Goal: Task Accomplishment & Management: Manage account settings

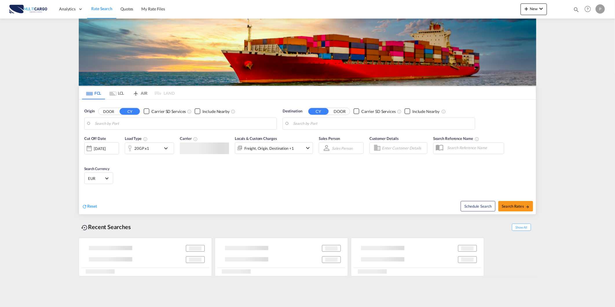
type input "[GEOGRAPHIC_DATA] ([GEOGRAPHIC_DATA]), PTLIS"
type input "Itapoa, BRIOA"
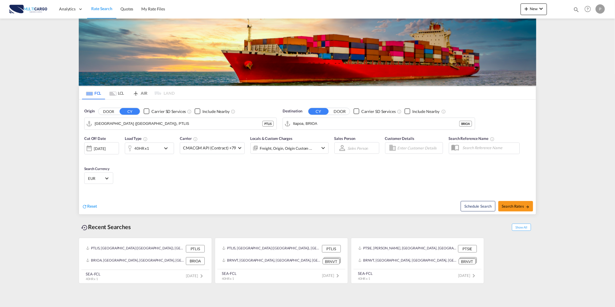
click at [575, 6] on md-icon "icon-magnify" at bounding box center [576, 9] width 6 height 6
click at [465, 11] on md-icon "icon-close" at bounding box center [463, 9] width 6 height 6
click at [122, 8] on span "Quotes" at bounding box center [126, 8] width 13 height 5
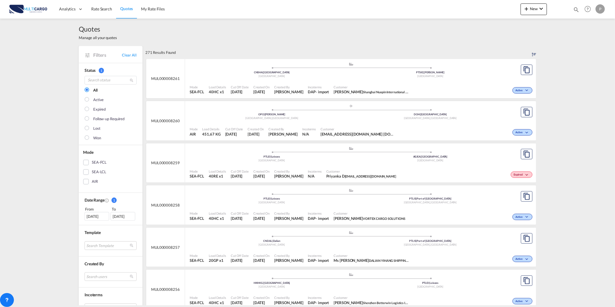
click at [576, 11] on md-icon "icon-magnify" at bounding box center [576, 9] width 6 height 6
click at [486, 10] on select "Quotes" at bounding box center [483, 9] width 27 height 10
select select "Quotes"
click at [470, 4] on select "Quotes" at bounding box center [483, 9] width 27 height 10
click at [520, 9] on input at bounding box center [532, 9] width 72 height 10
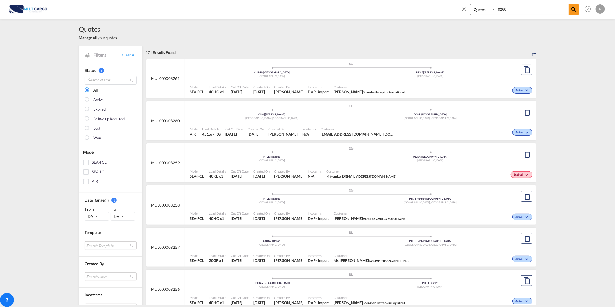
type input "8260"
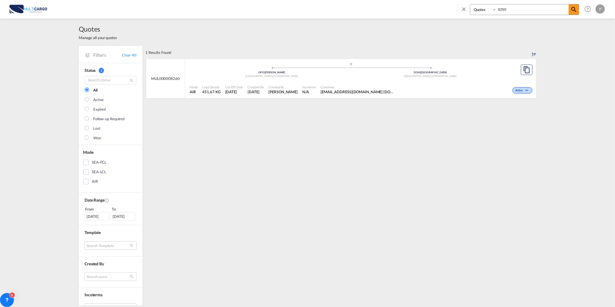
click at [431, 88] on div "Active" at bounding box center [466, 89] width 136 height 14
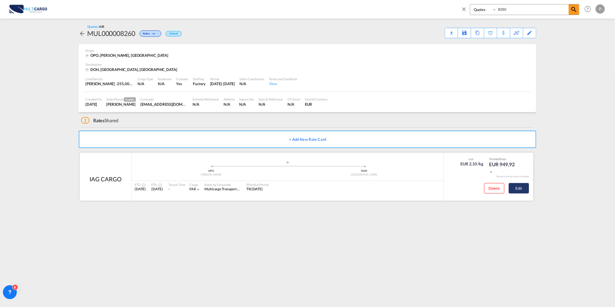
click at [520, 188] on button "Edit" at bounding box center [519, 188] width 20 height 10
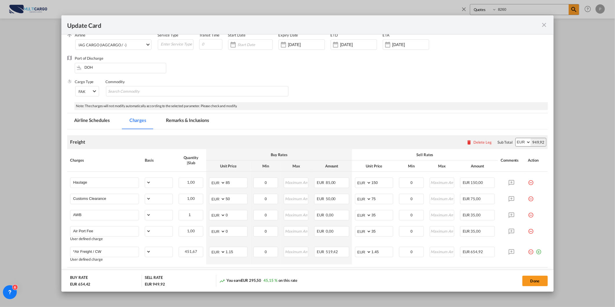
scroll to position [71, 0]
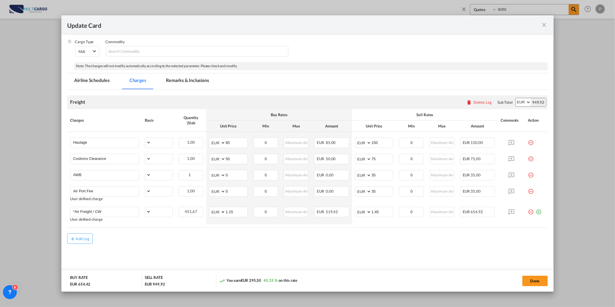
select select "per_shipment"
select select "per_awb"
select select "per_document"
select select "per_shipment"
click at [195, 82] on md-tab-item "Remarks & Inclusions" at bounding box center [187, 81] width 57 height 16
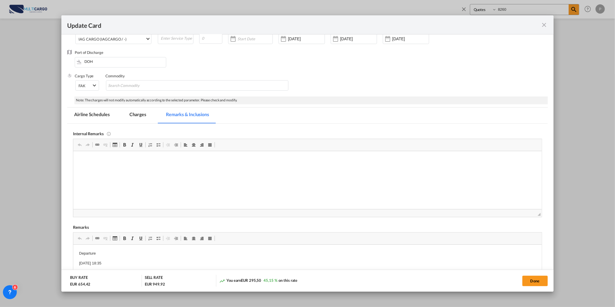
scroll to position [0, 0]
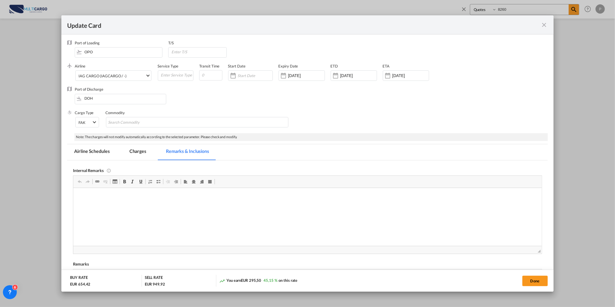
click at [540, 25] on div "Update Card" at bounding box center [303, 24] width 473 height 7
click at [543, 25] on md-icon "icon-close fg-AAA8AD m-0 pointer" at bounding box center [544, 24] width 7 height 7
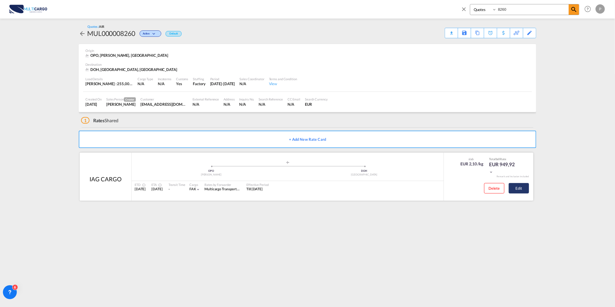
click at [522, 186] on button "Edit" at bounding box center [519, 188] width 20 height 10
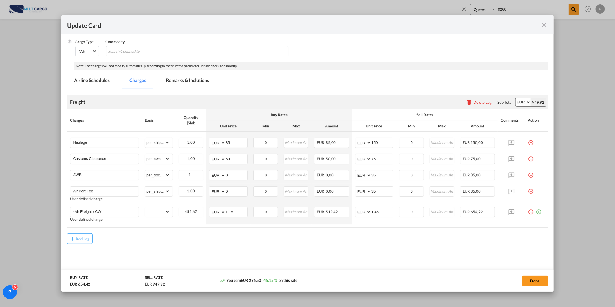
scroll to position [71, 0]
click at [372, 279] on div "Done" at bounding box center [454, 281] width 185 height 12
click at [543, 282] on button "Done" at bounding box center [534, 281] width 25 height 10
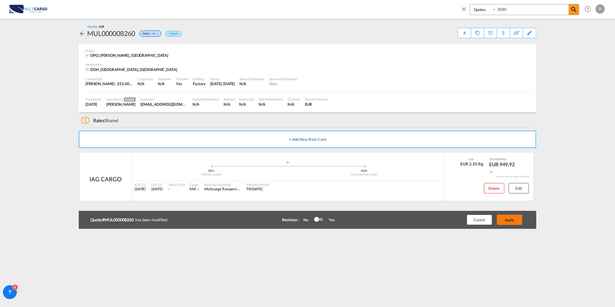
click at [513, 223] on button "Apply" at bounding box center [509, 219] width 25 height 10
